Goal: Information Seeking & Learning: Learn about a topic

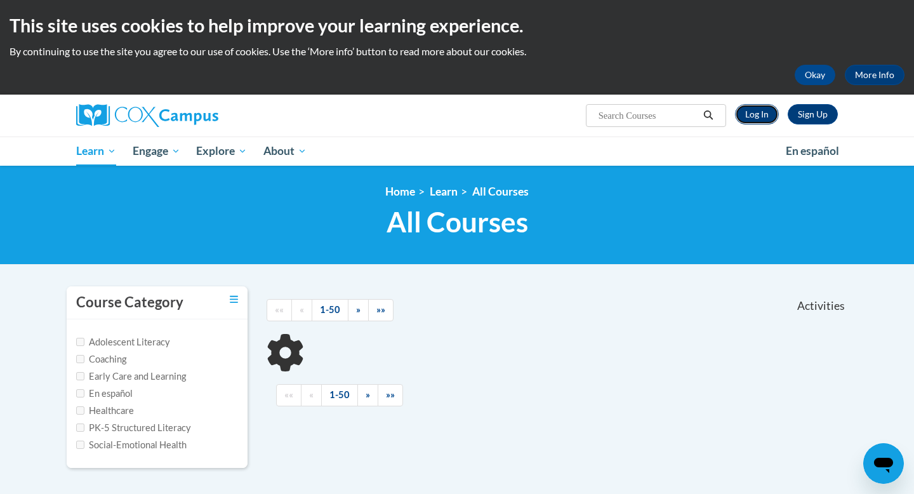
click at [758, 112] on link "Log In" at bounding box center [757, 114] width 44 height 20
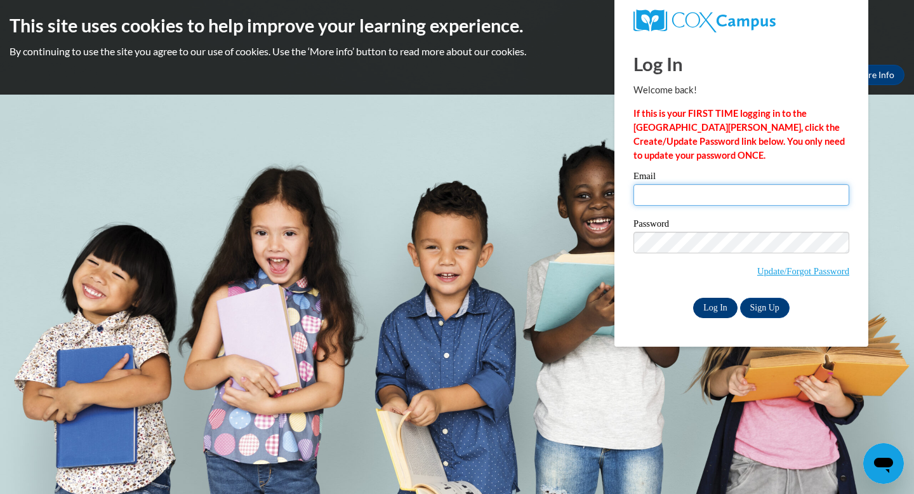
type input "ccway4990@ung.edu"
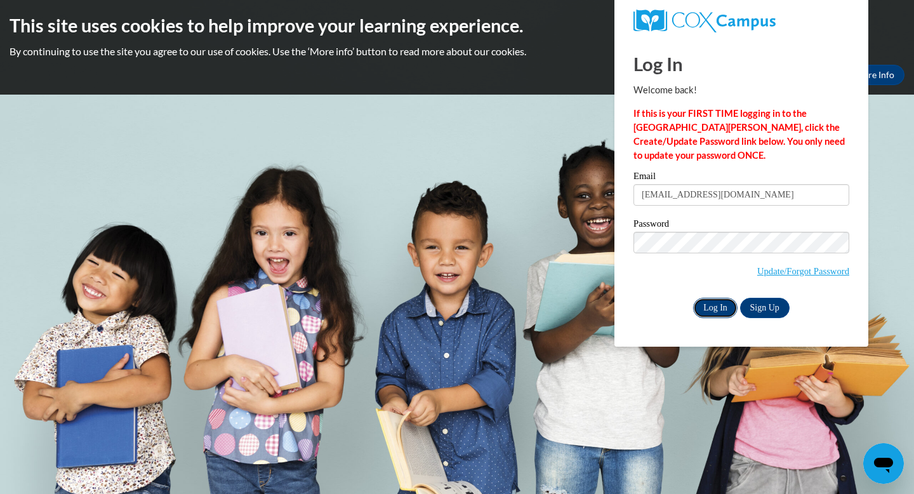
click at [714, 312] on input "Log In" at bounding box center [715, 308] width 44 height 20
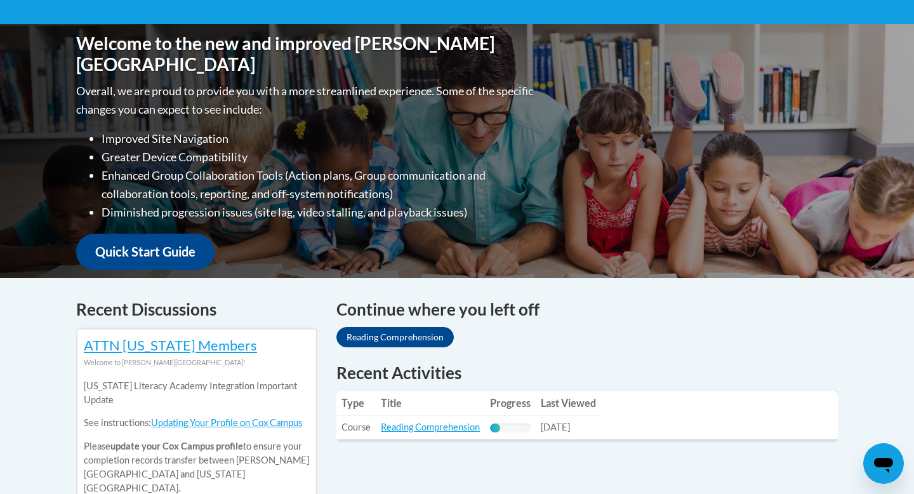
scroll to position [397, 0]
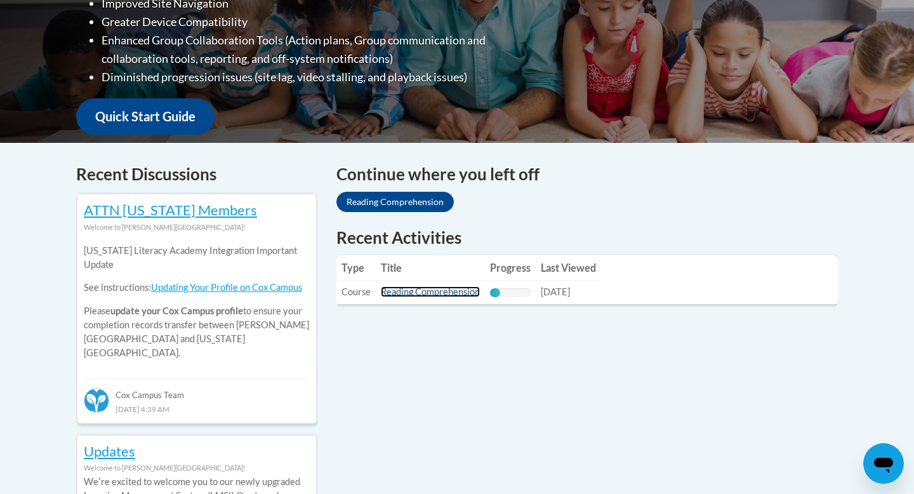
click at [416, 296] on link "Reading Comprehension" at bounding box center [430, 291] width 99 height 11
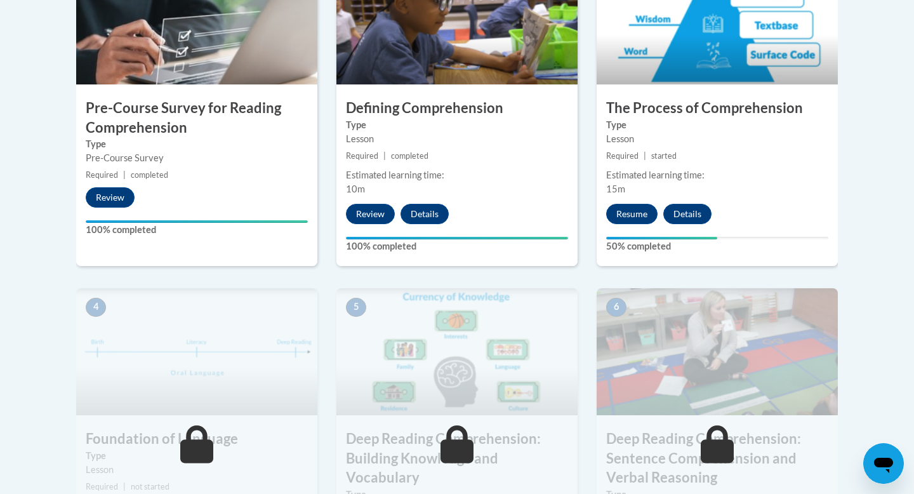
scroll to position [476, 0]
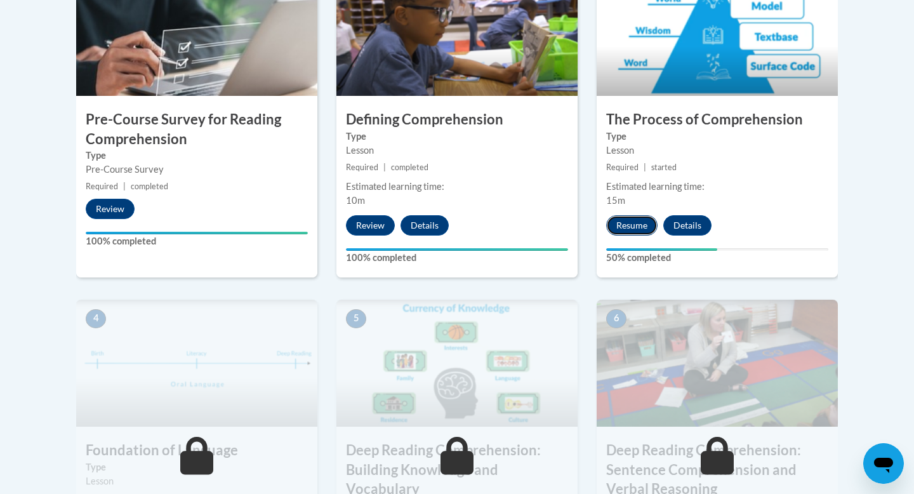
click at [643, 219] on button "Resume" at bounding box center [631, 225] width 51 height 20
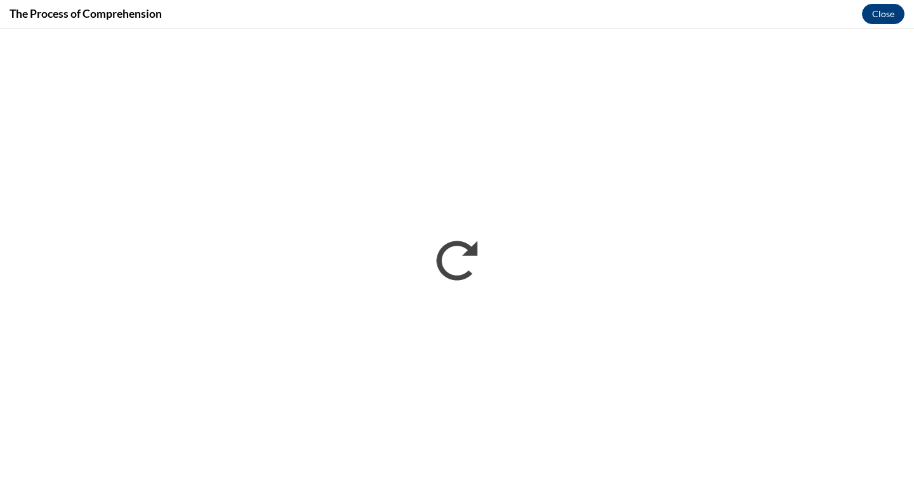
scroll to position [0, 0]
click at [876, 8] on button "Close" at bounding box center [883, 14] width 43 height 20
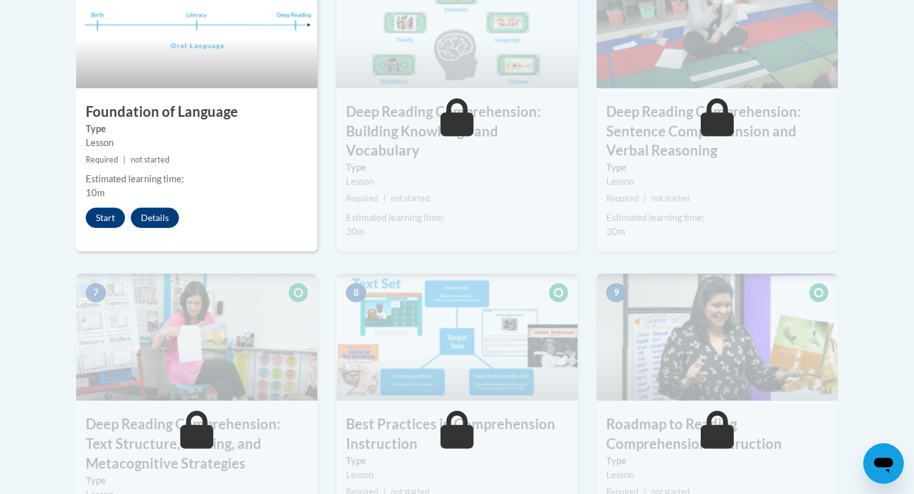
scroll to position [726, 0]
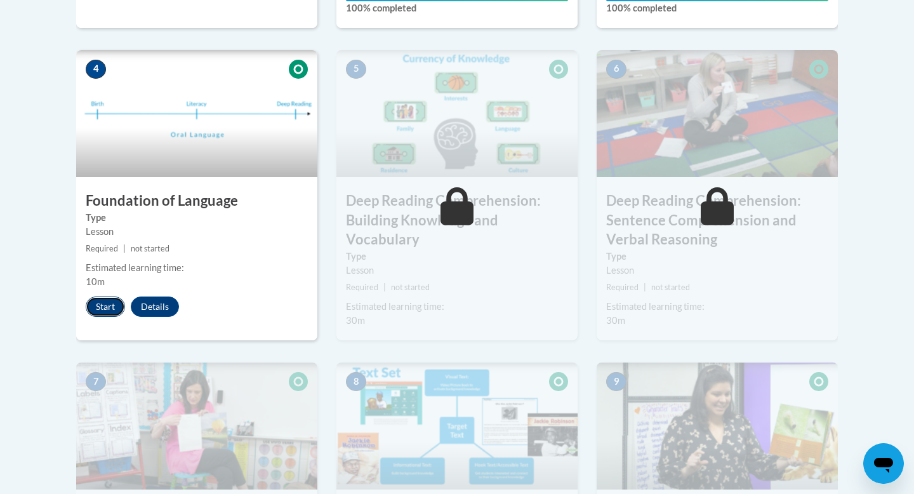
click at [108, 308] on button "Start" at bounding box center [105, 306] width 39 height 20
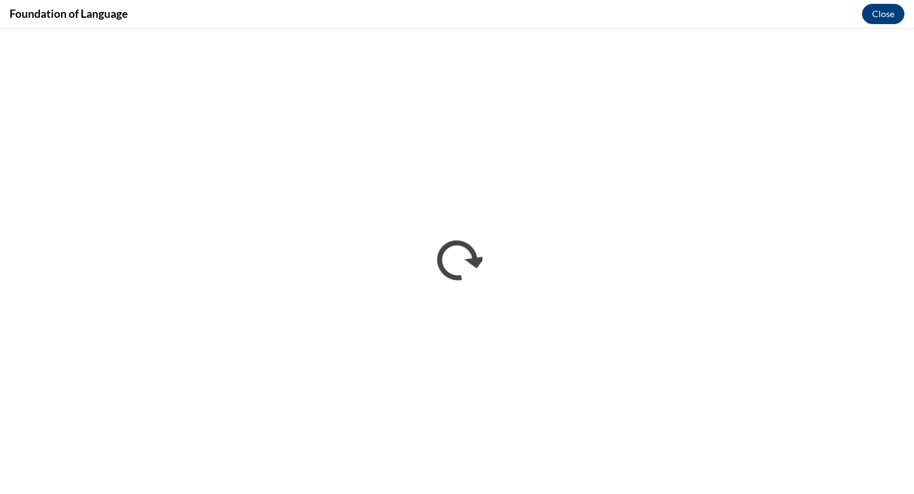
scroll to position [0, 0]
click at [879, 15] on button "Close" at bounding box center [883, 14] width 43 height 20
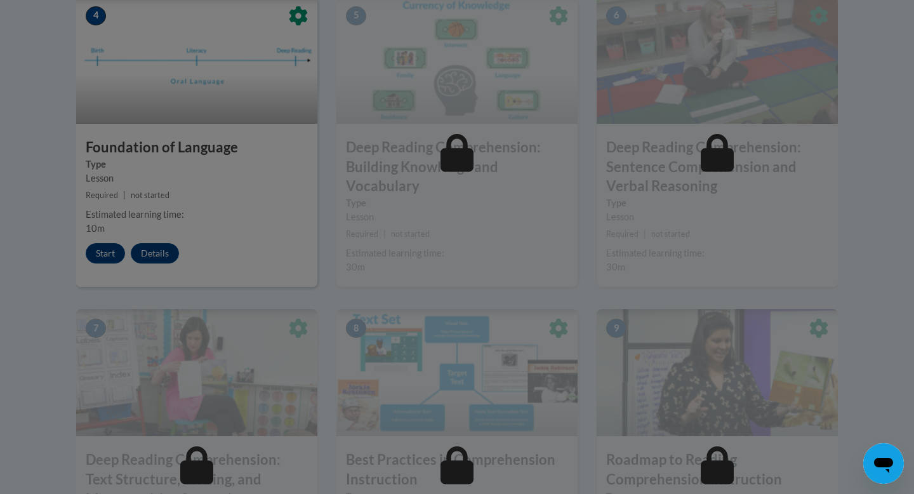
scroll to position [778, 0]
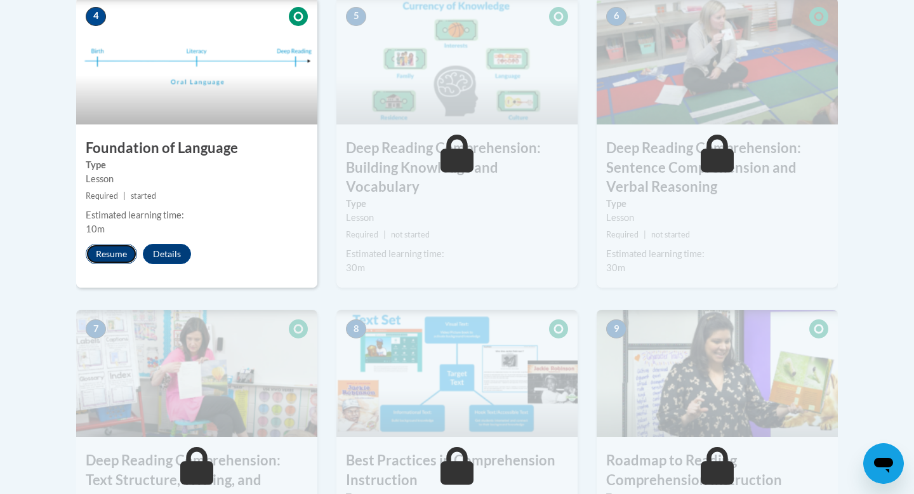
click at [114, 255] on button "Resume" at bounding box center [111, 254] width 51 height 20
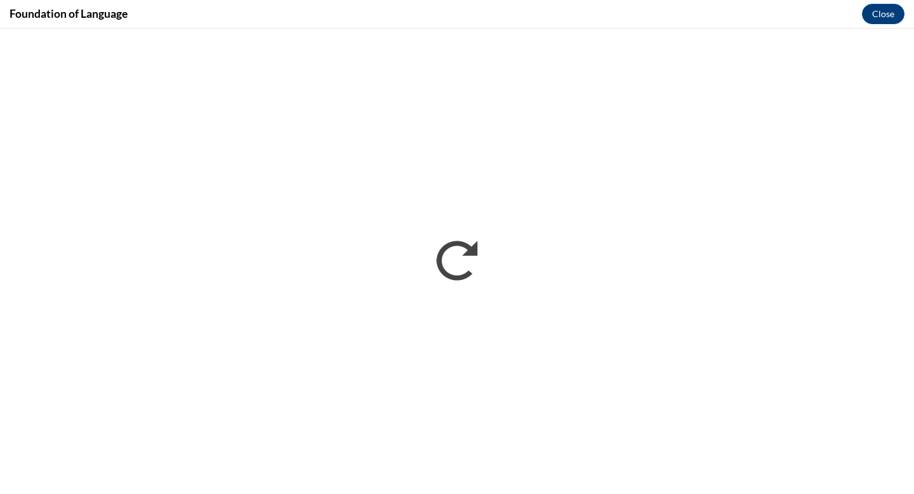
scroll to position [0, 0]
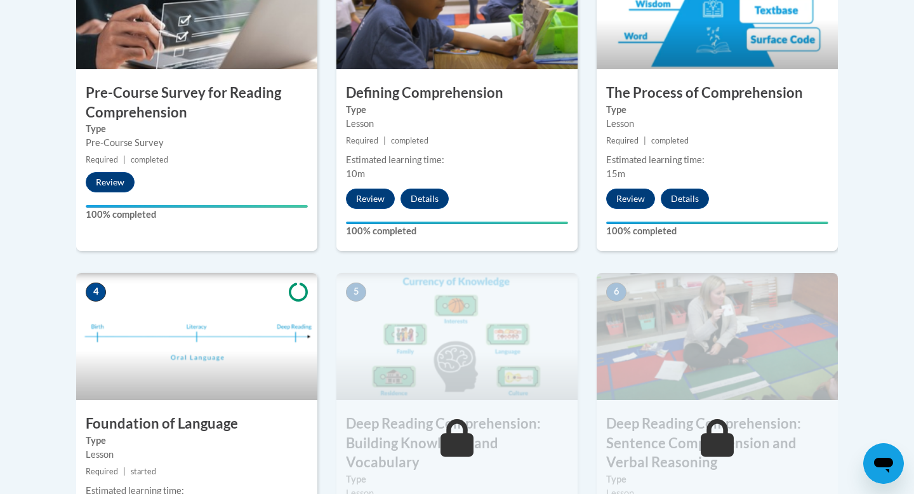
scroll to position [694, 0]
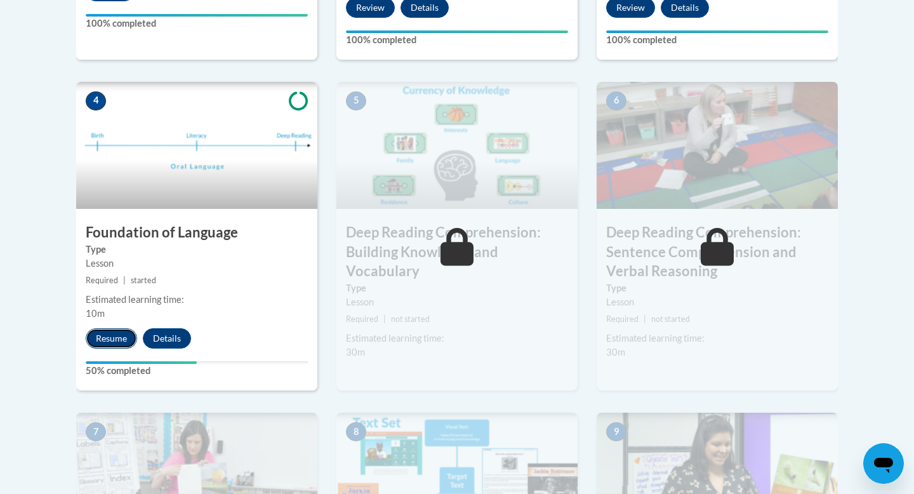
click at [114, 339] on button "Resume" at bounding box center [111, 338] width 51 height 20
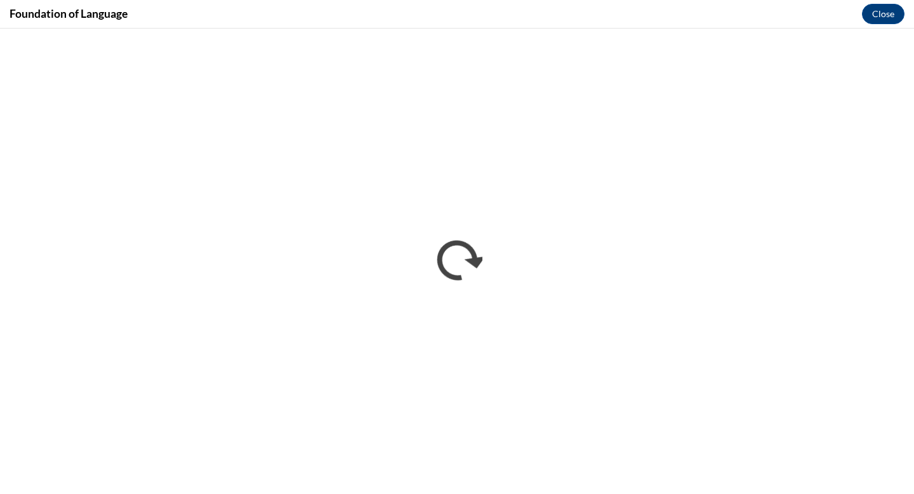
scroll to position [0, 0]
click at [888, 8] on button "Close" at bounding box center [883, 14] width 43 height 20
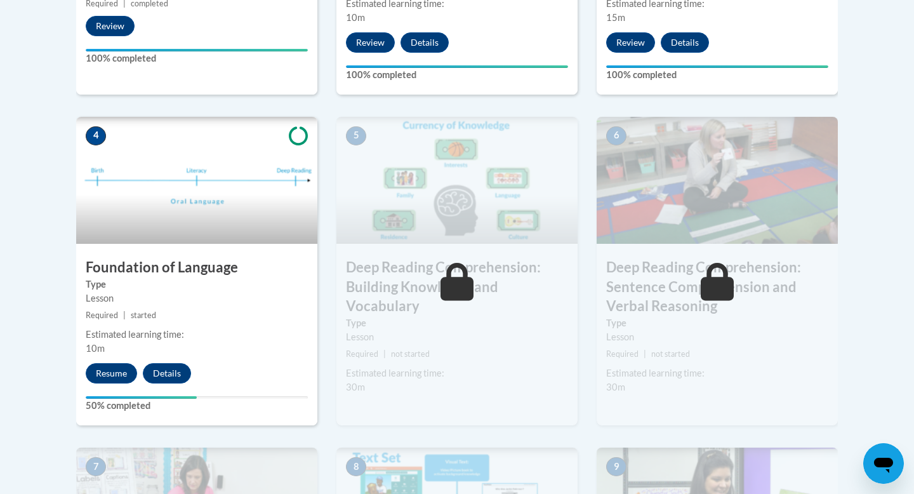
scroll to position [660, 0]
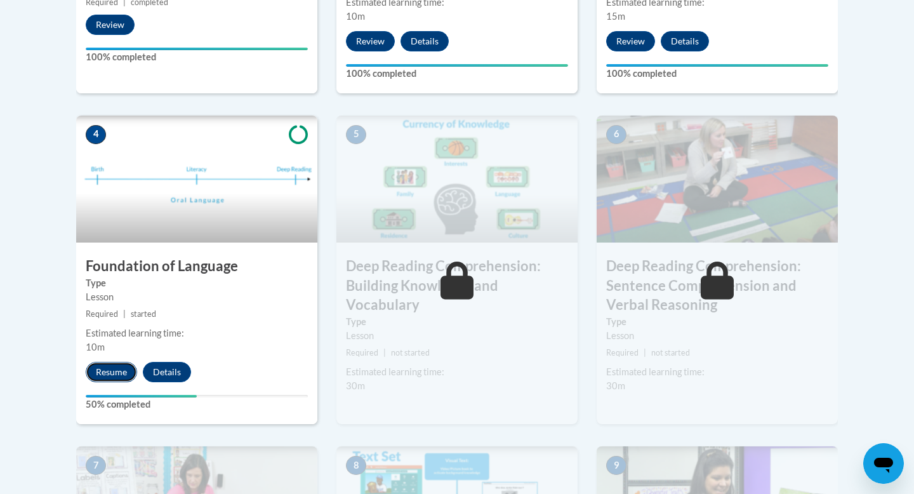
click at [112, 372] on button "Resume" at bounding box center [111, 372] width 51 height 20
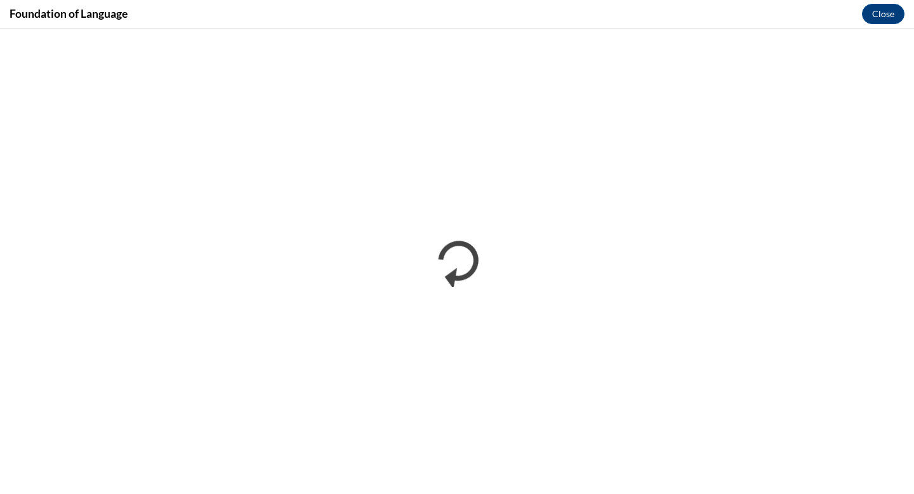
scroll to position [0, 0]
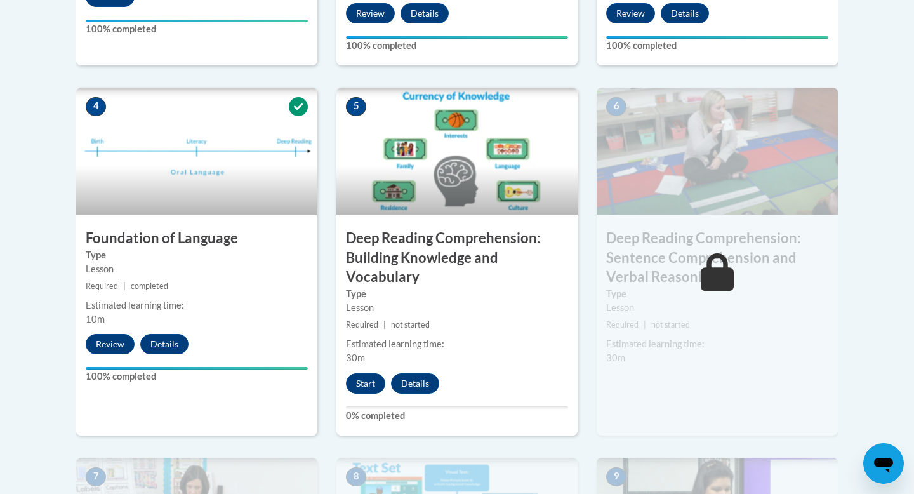
scroll to position [695, 0]
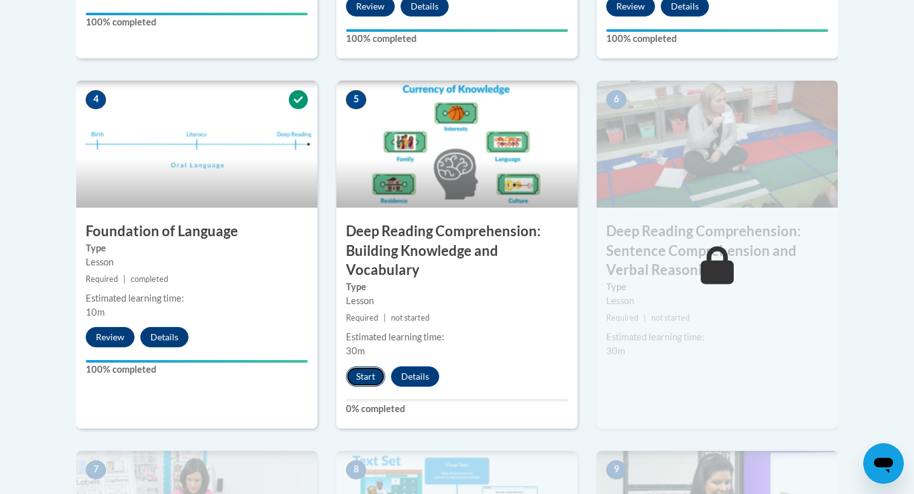
click at [369, 378] on button "Start" at bounding box center [365, 376] width 39 height 20
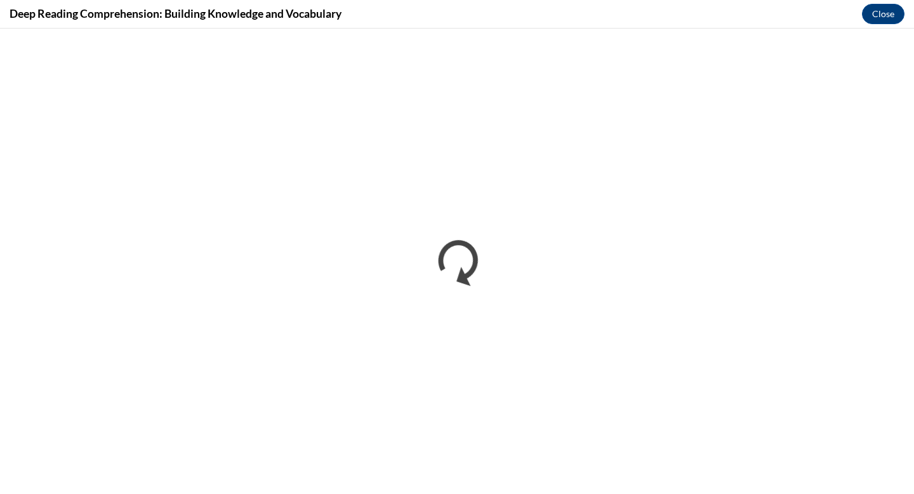
scroll to position [0, 0]
